Goal: Task Accomplishment & Management: Use online tool/utility

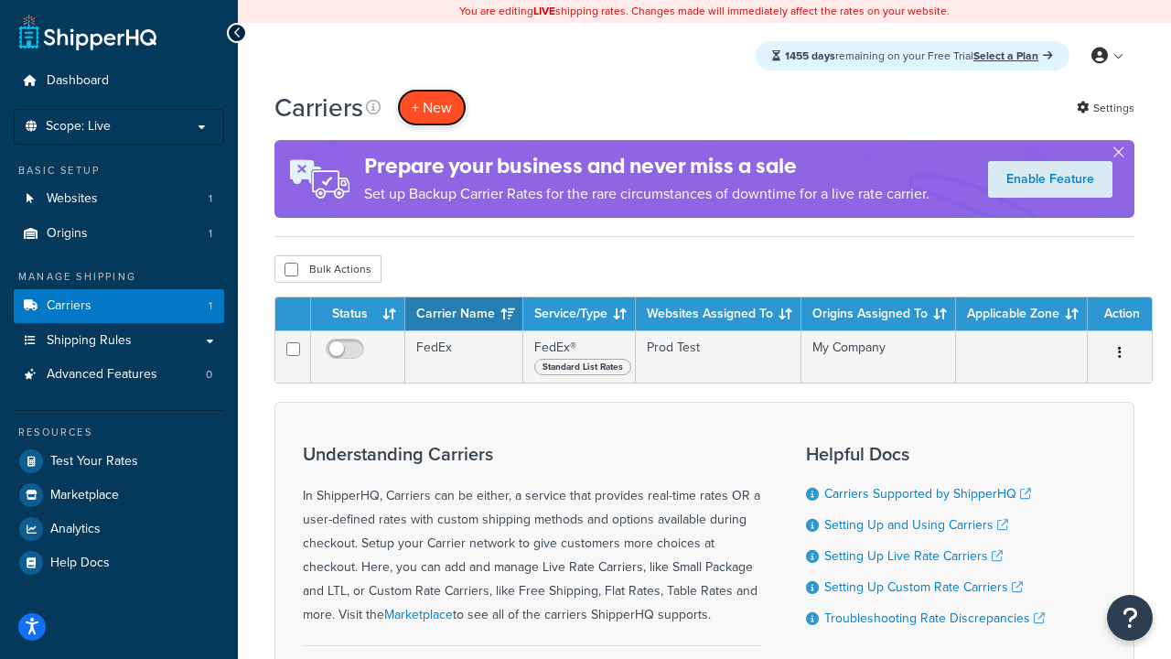
click at [432, 107] on button "+ New" at bounding box center [432, 108] width 70 height 38
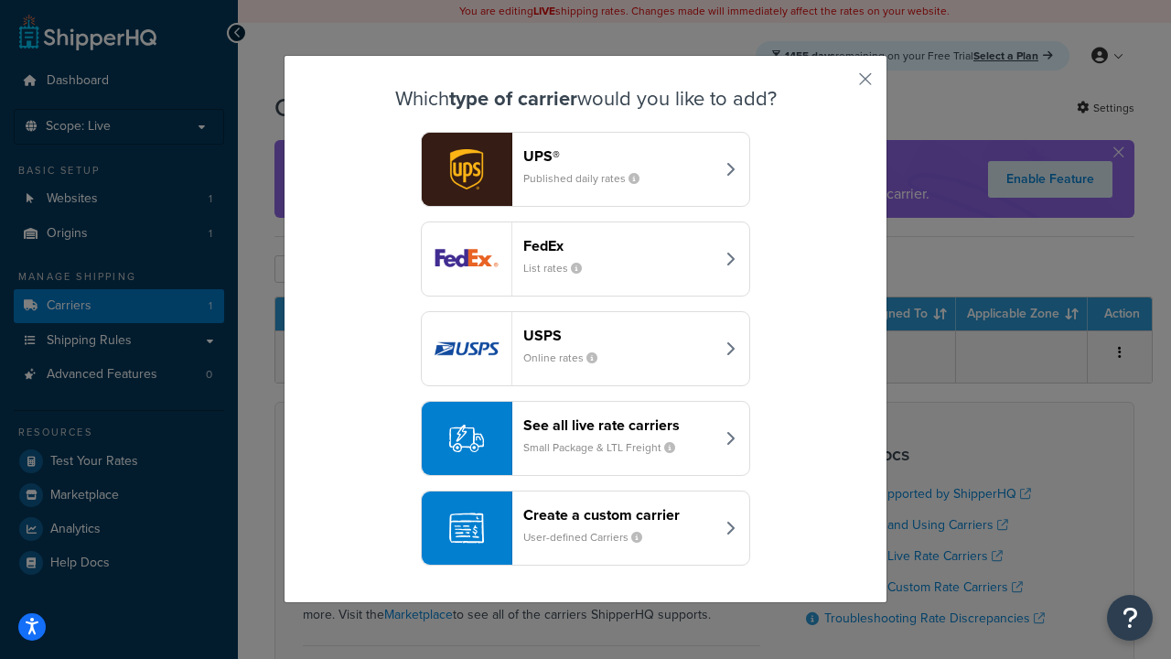
click at [586, 259] on div "FedEx List rates" at bounding box center [618, 259] width 191 height 44
